Goal: Transaction & Acquisition: Purchase product/service

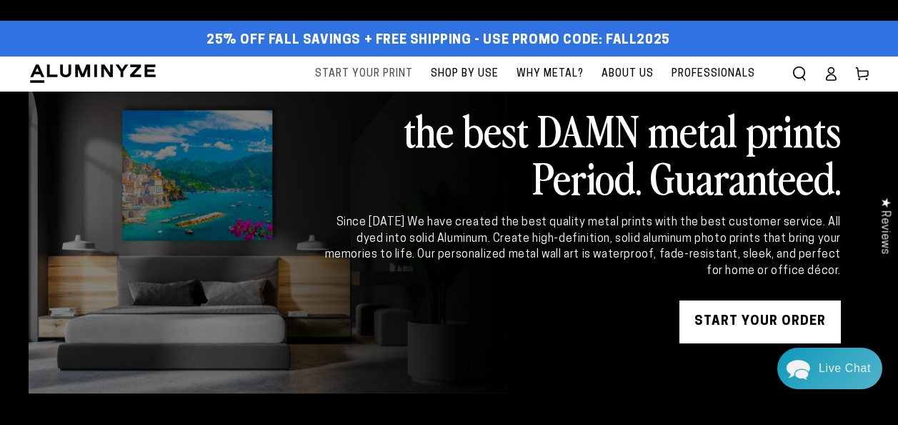
click at [371, 70] on span "Start Your Print" at bounding box center [364, 74] width 98 height 18
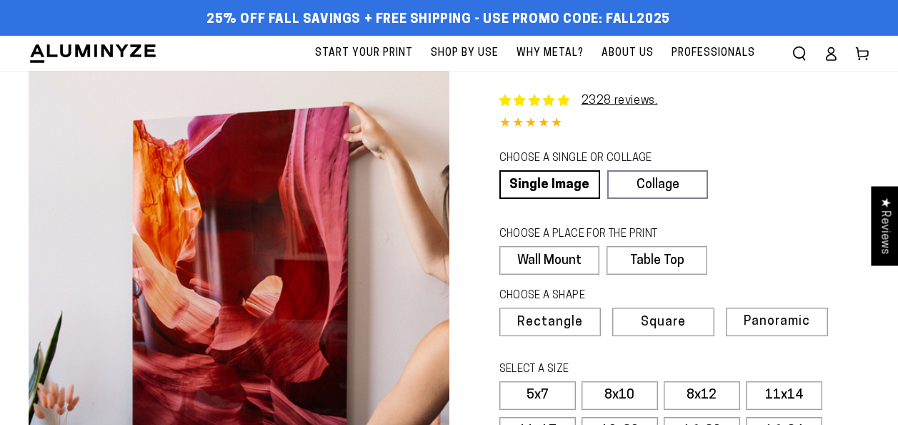
select select "**********"
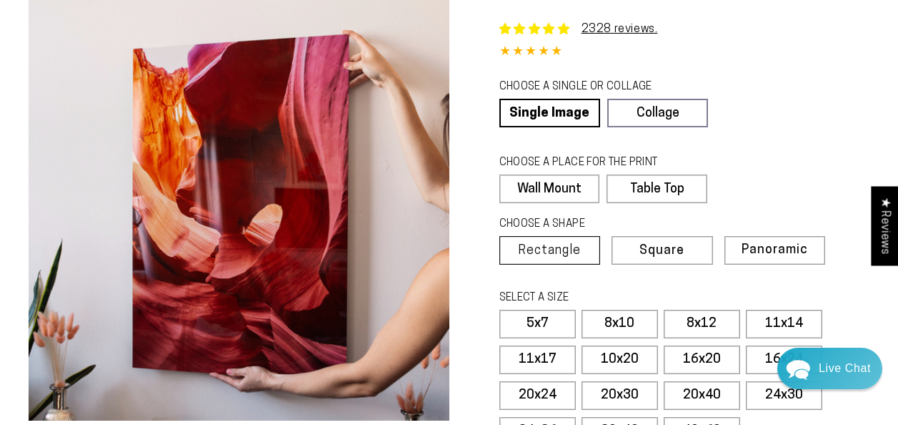
scroll to position [143, 0]
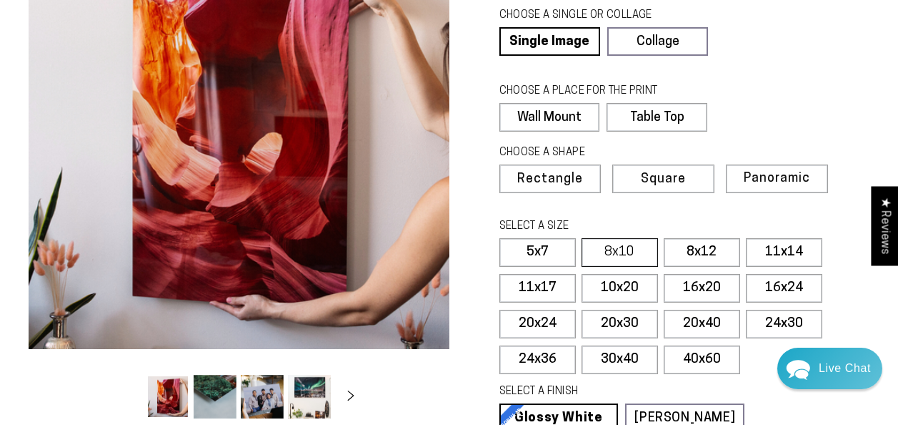
click at [635, 249] on label "8x10" at bounding box center [620, 252] width 76 height 29
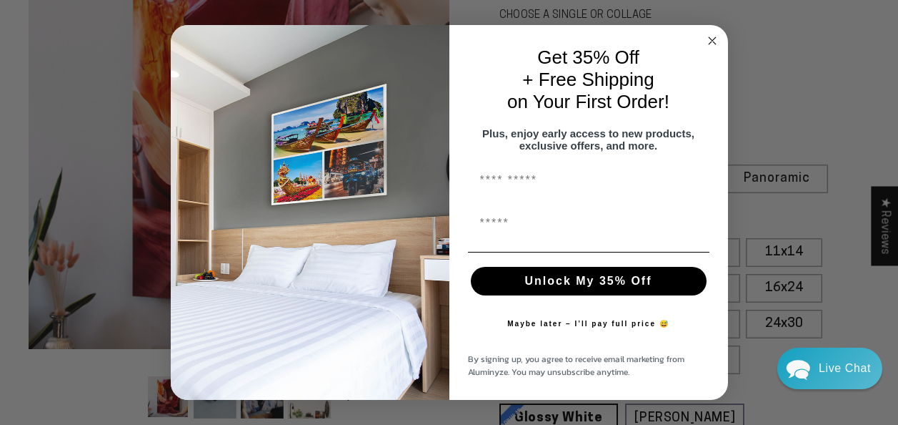
scroll to position [286, 0]
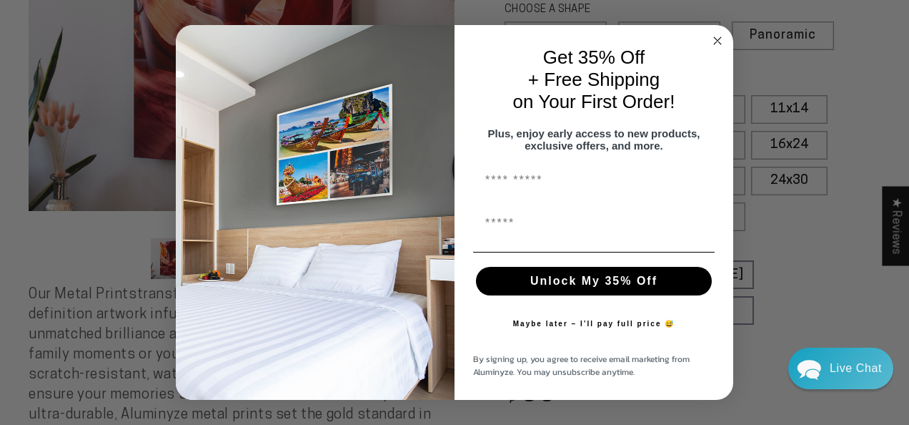
click at [719, 33] on circle "Close dialog" at bounding box center [718, 41] width 16 height 16
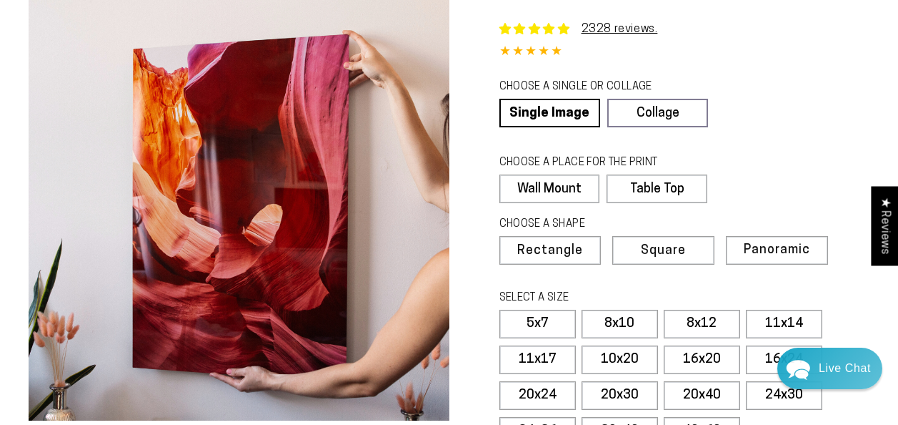
scroll to position [0, 0]
